Goal: Obtain resource: Obtain resource

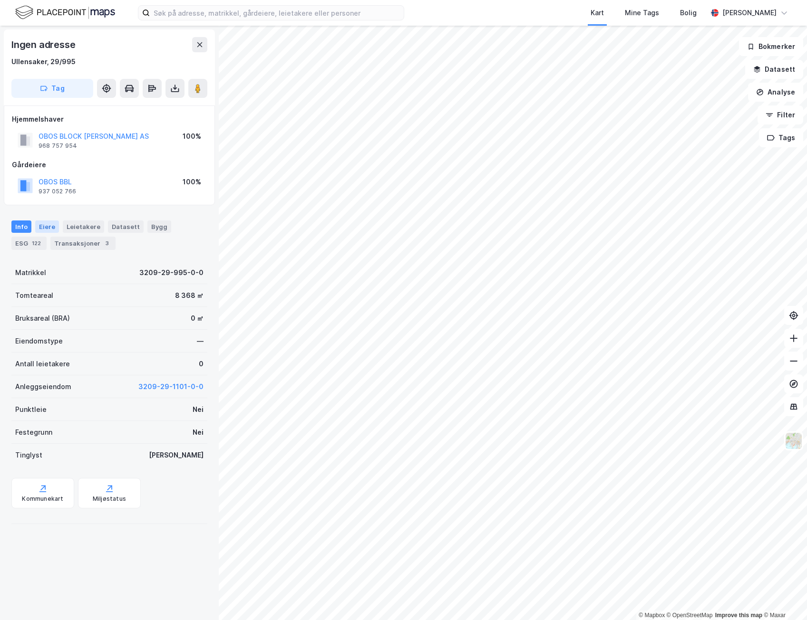
click at [44, 229] on div "Eiere" at bounding box center [47, 227] width 24 height 12
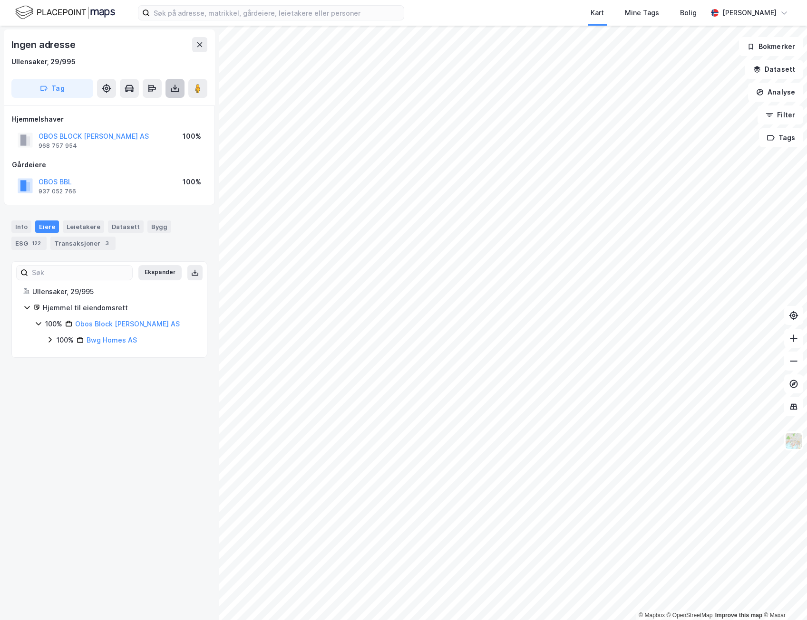
click at [177, 85] on icon at bounding box center [175, 89] width 10 height 10
click at [148, 106] on div "Last ned grunnbok" at bounding box center [127, 108] width 55 height 8
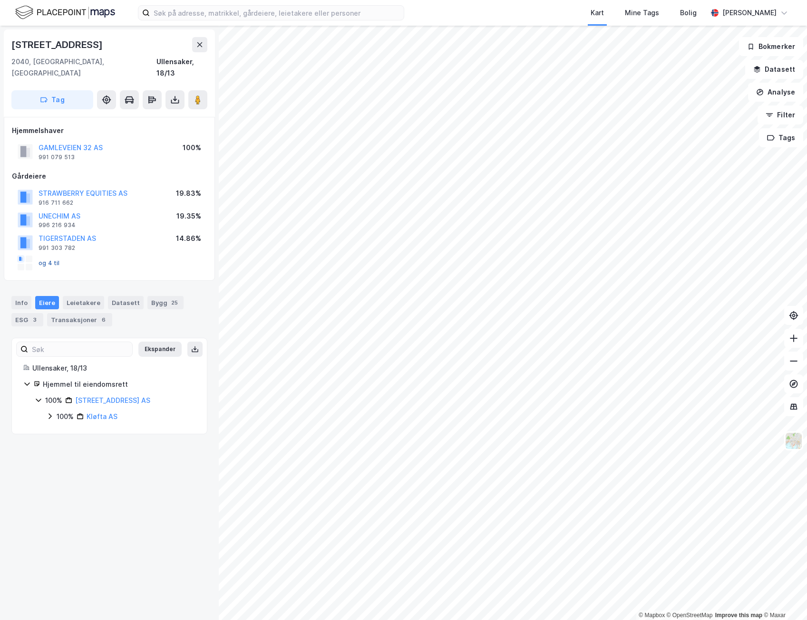
click at [0, 0] on button "og 4 til" at bounding box center [0, 0] width 0 height 0
click at [101, 396] on link "[STREET_ADDRESS] AS" at bounding box center [112, 400] width 75 height 8
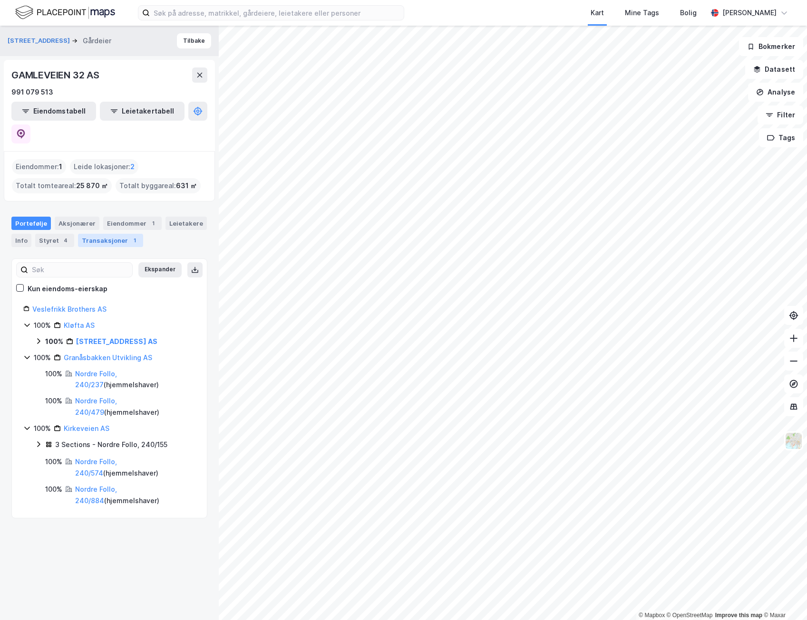
click at [108, 234] on div "Transaksjoner 1" at bounding box center [110, 240] width 65 height 13
